Goal: Information Seeking & Learning: Learn about a topic

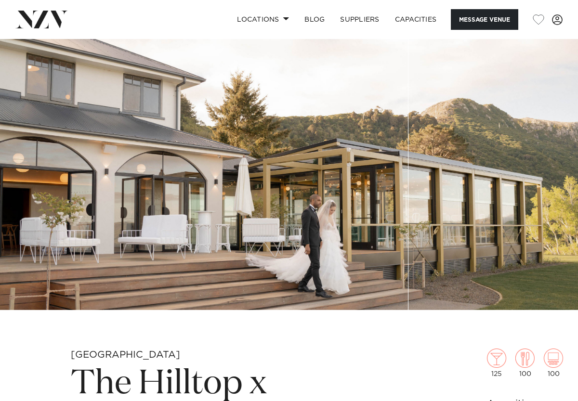
click at [67, 19] on img at bounding box center [41, 19] width 52 height 17
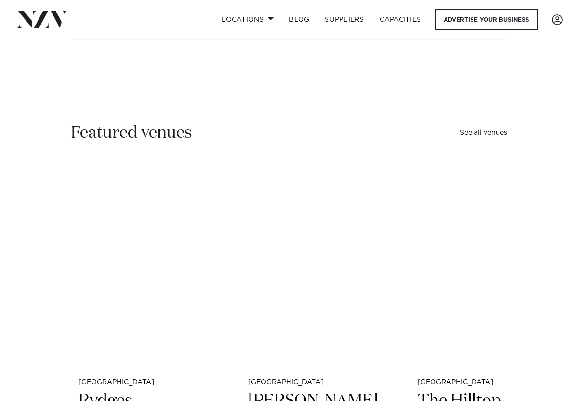
scroll to position [213, 0]
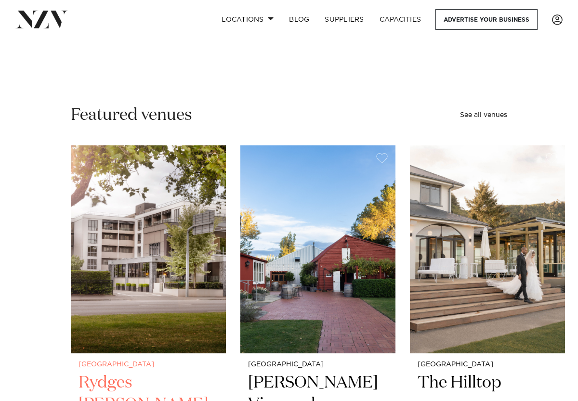
click at [129, 334] on img "1 / 48" at bounding box center [148, 249] width 155 height 208
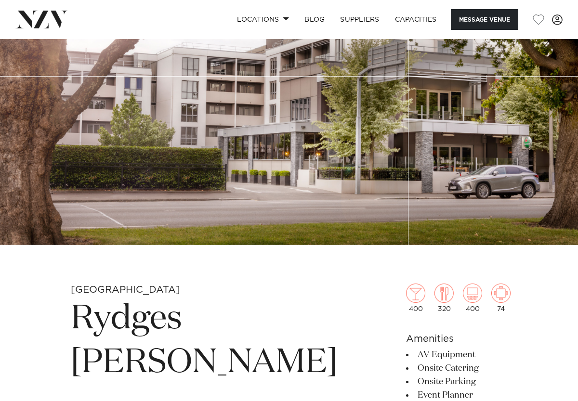
scroll to position [67, 0]
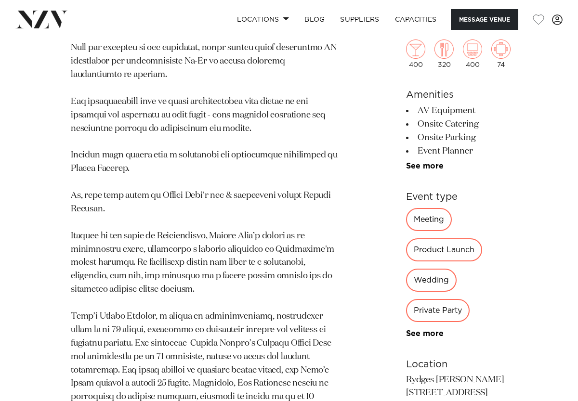
scroll to position [622, 0]
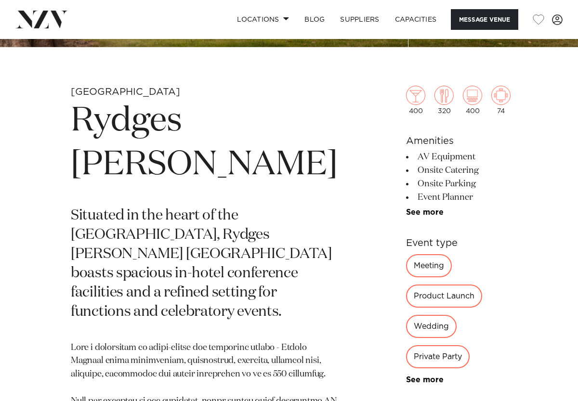
scroll to position [261, 0]
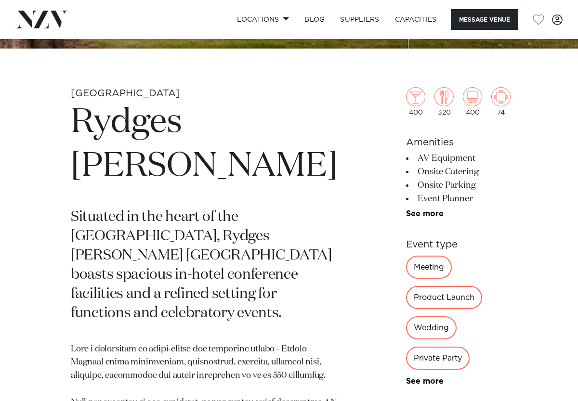
click at [406, 208] on ul "AV Equipment Onsite Catering Onsite Parking Event Planner Tables/Chairs Include…" at bounding box center [458, 185] width 104 height 66
click at [406, 213] on link "See more" at bounding box center [443, 214] width 75 height 8
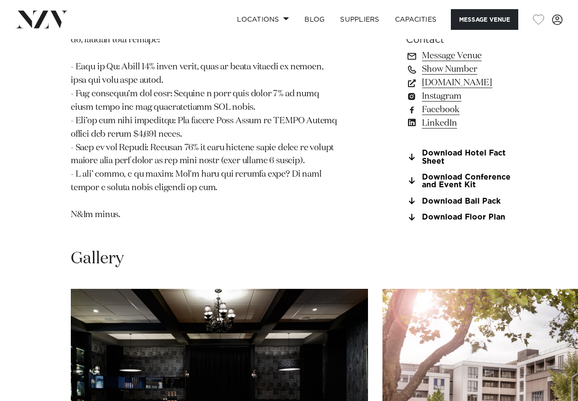
scroll to position [1200, 0]
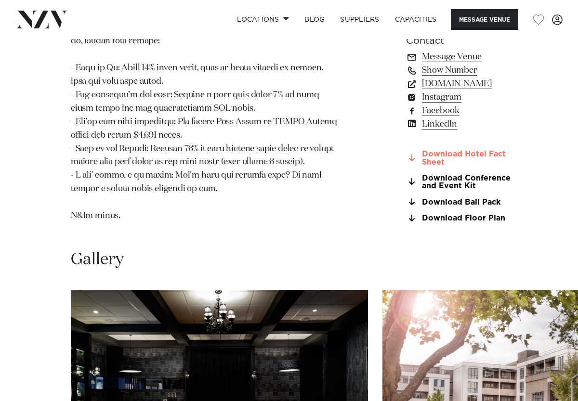
click at [412, 167] on link "Download Hotel Fact Sheet" at bounding box center [458, 158] width 104 height 16
